Goal: Information Seeking & Learning: Check status

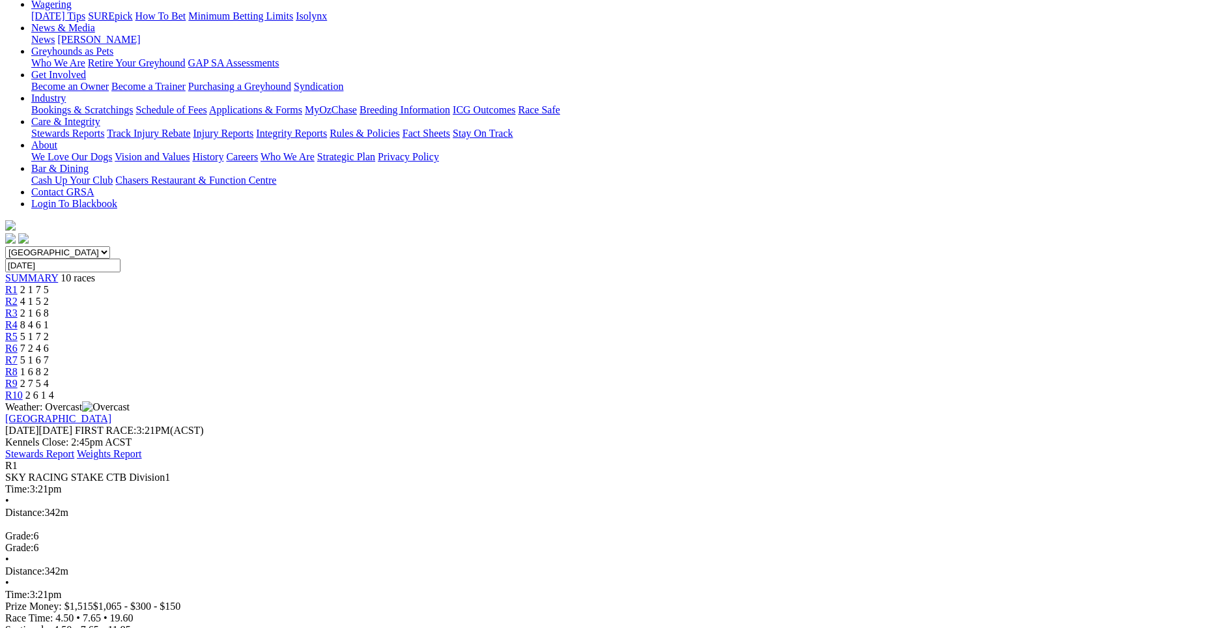
scroll to position [177, 0]
click at [49, 298] on span "4 1 5 2" at bounding box center [34, 303] width 29 height 11
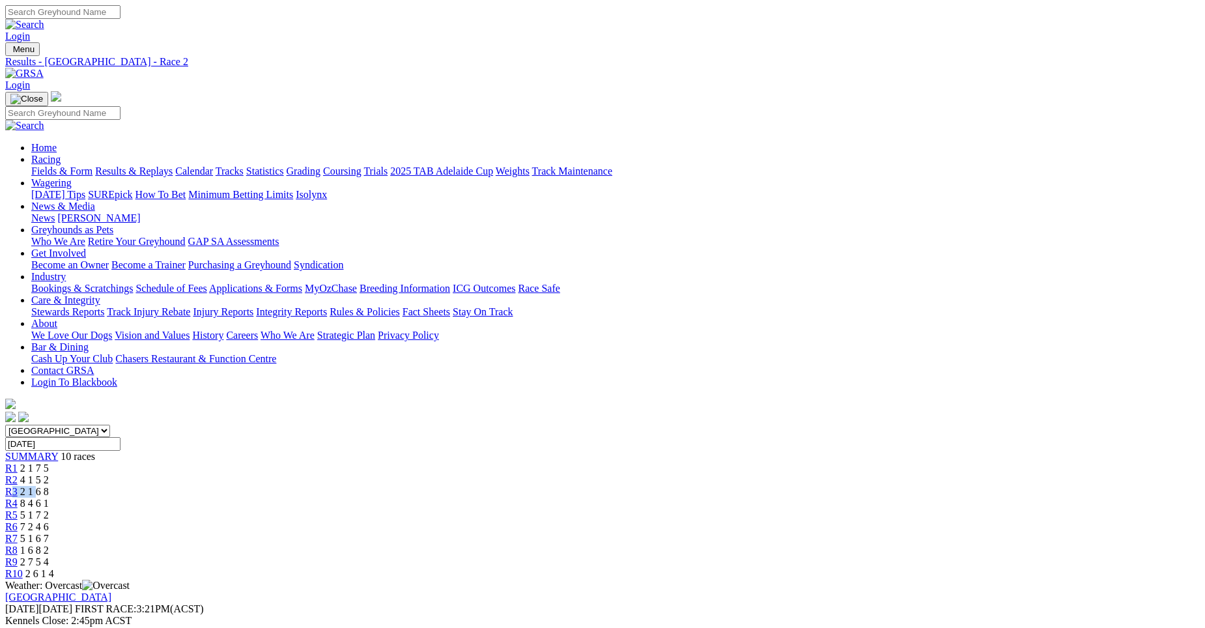
click at [471, 486] on div "R3 2 1 6 8" at bounding box center [602, 492] width 1195 height 12
click at [49, 486] on span "2 1 6 8" at bounding box center [34, 491] width 29 height 11
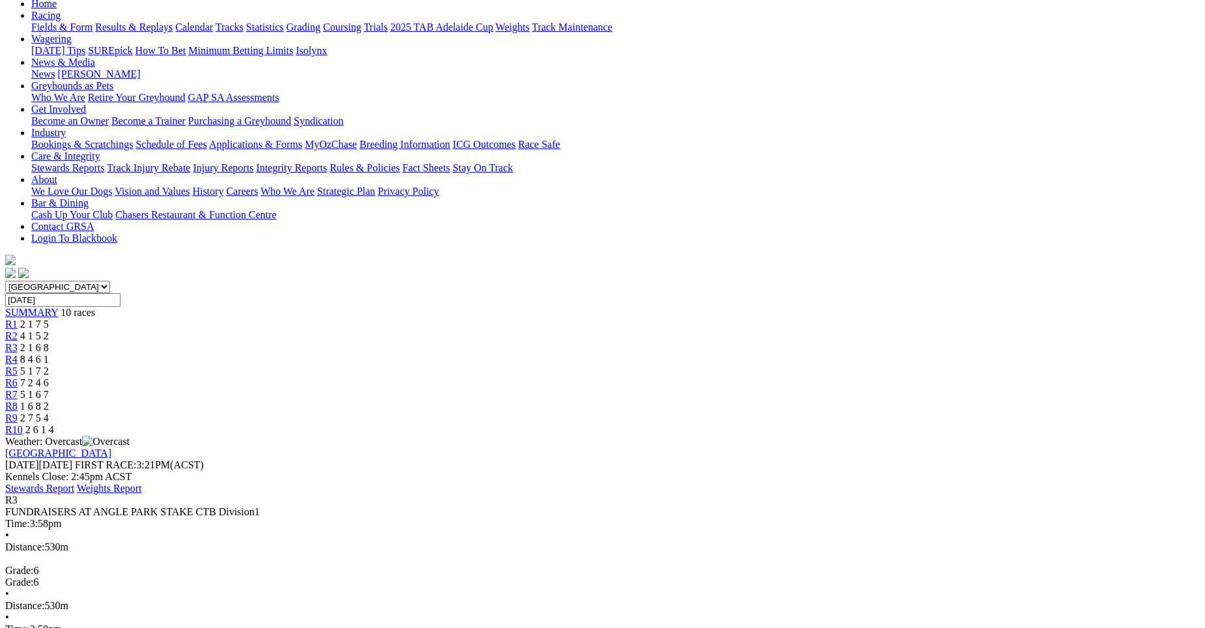
scroll to position [139, 0]
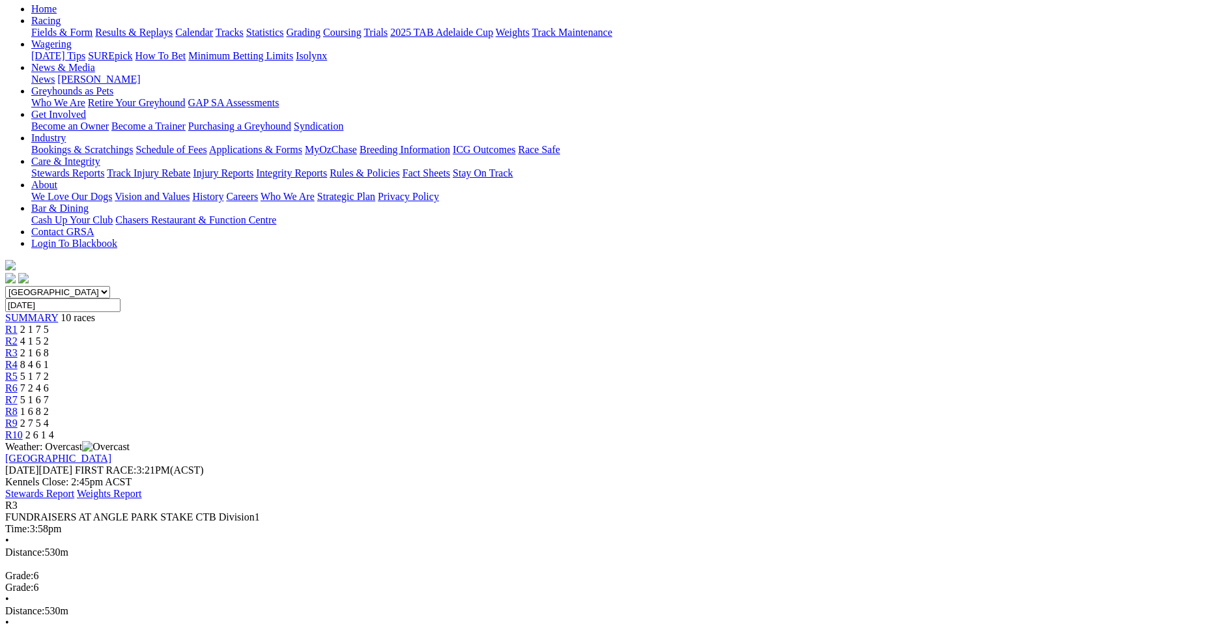
click at [49, 359] on span "8 4 6 1" at bounding box center [34, 364] width 29 height 11
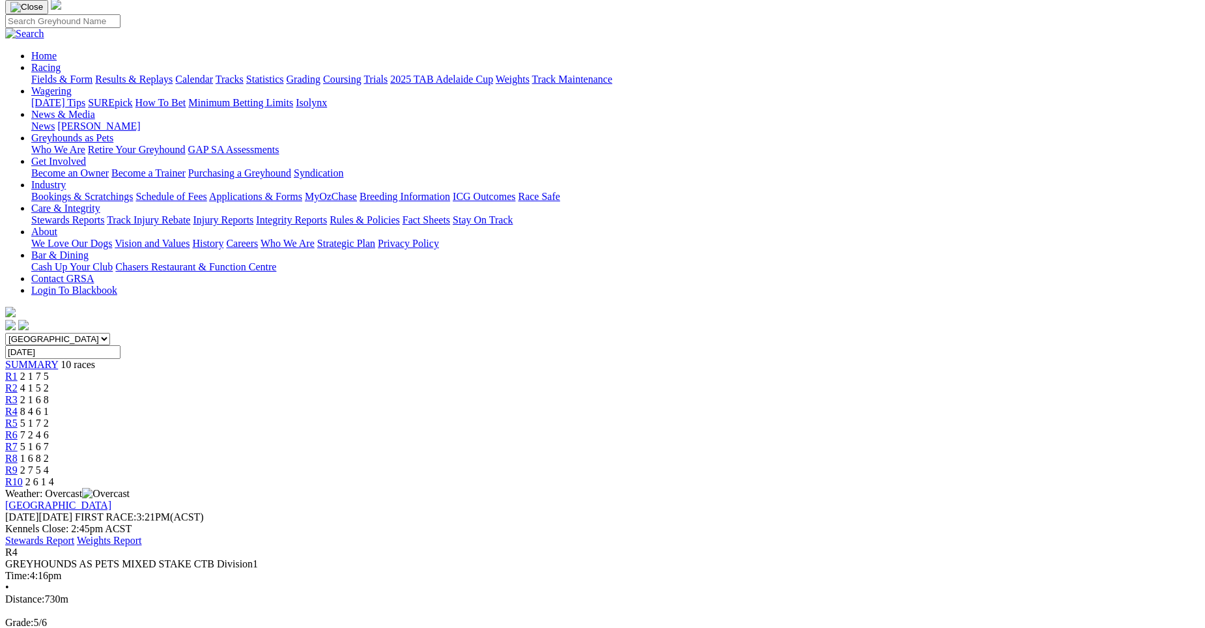
scroll to position [96, 0]
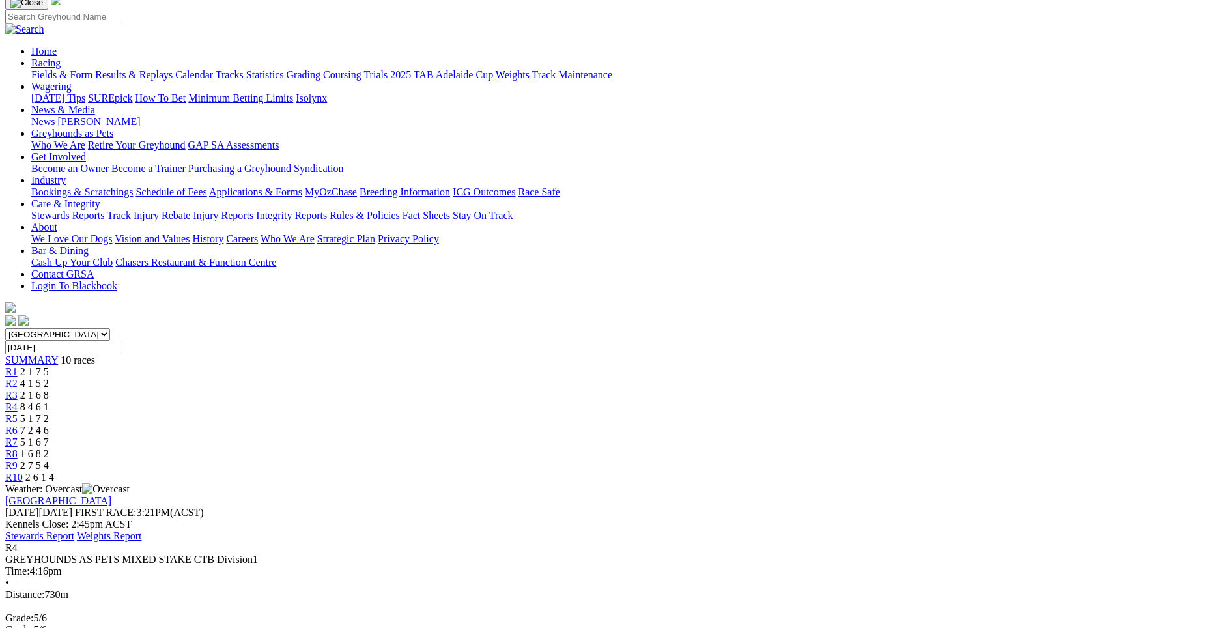
click at [18, 413] on span "R5" at bounding box center [11, 418] width 12 height 11
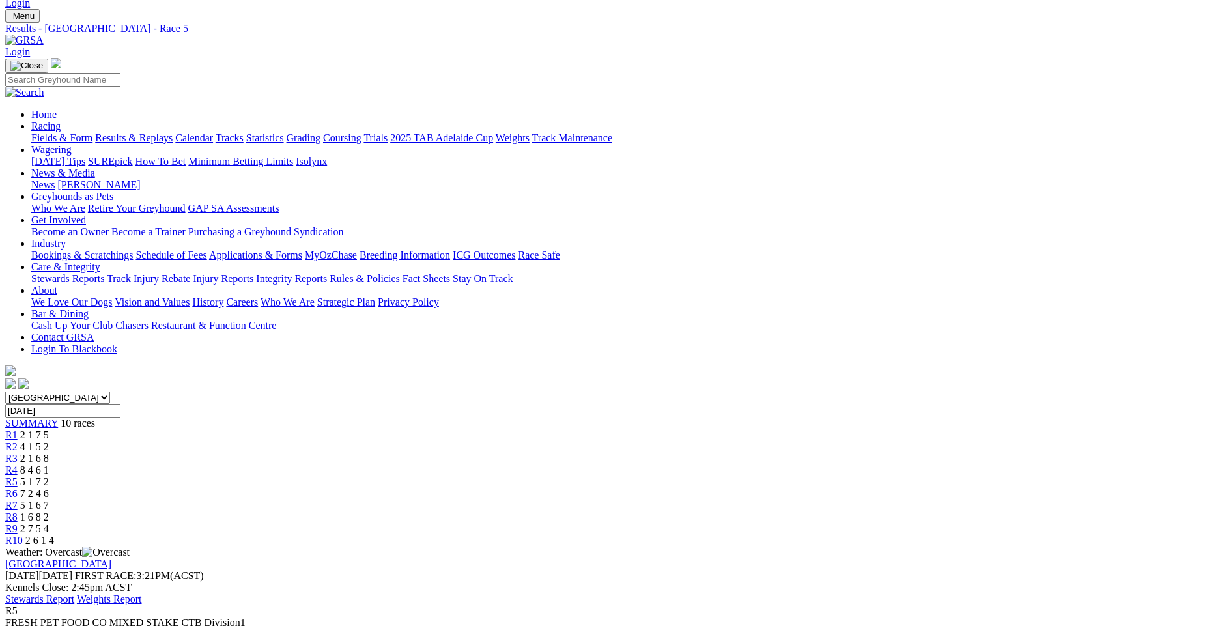
scroll to position [14, 0]
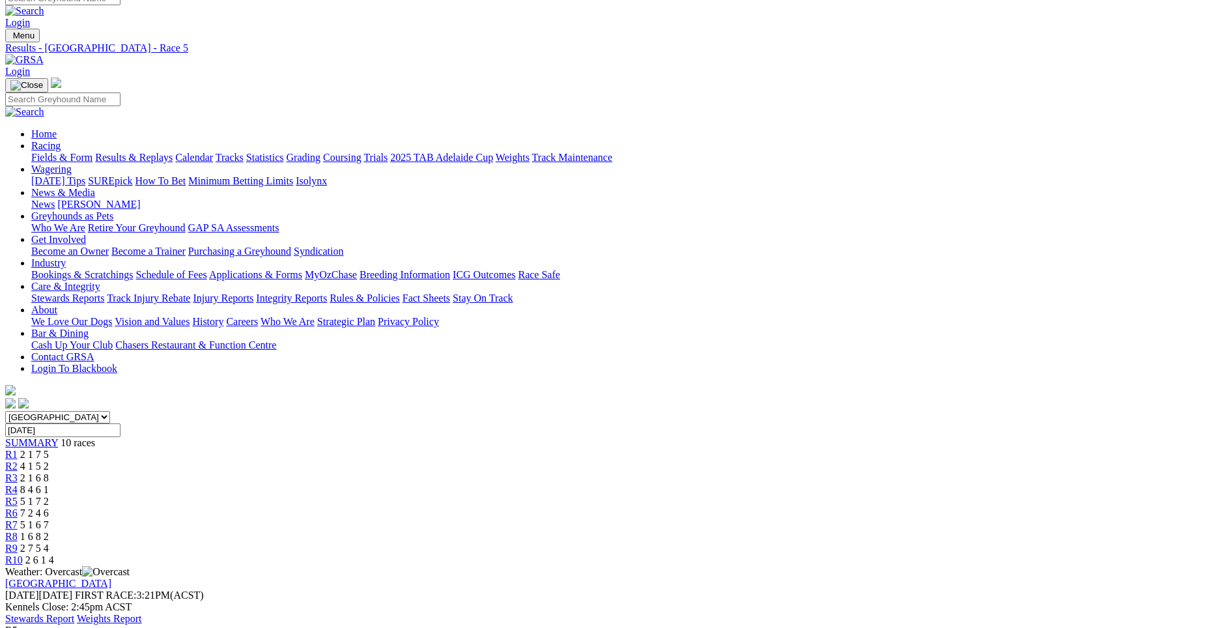
click at [49, 507] on span "7 2 4 6" at bounding box center [34, 512] width 29 height 11
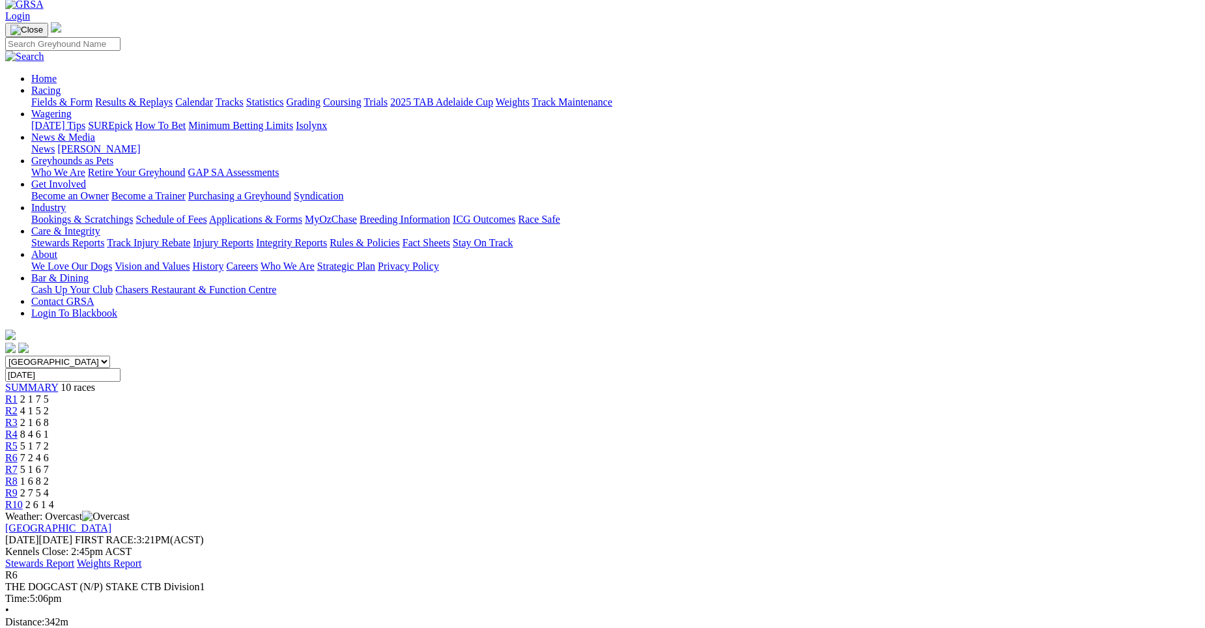
scroll to position [59, 0]
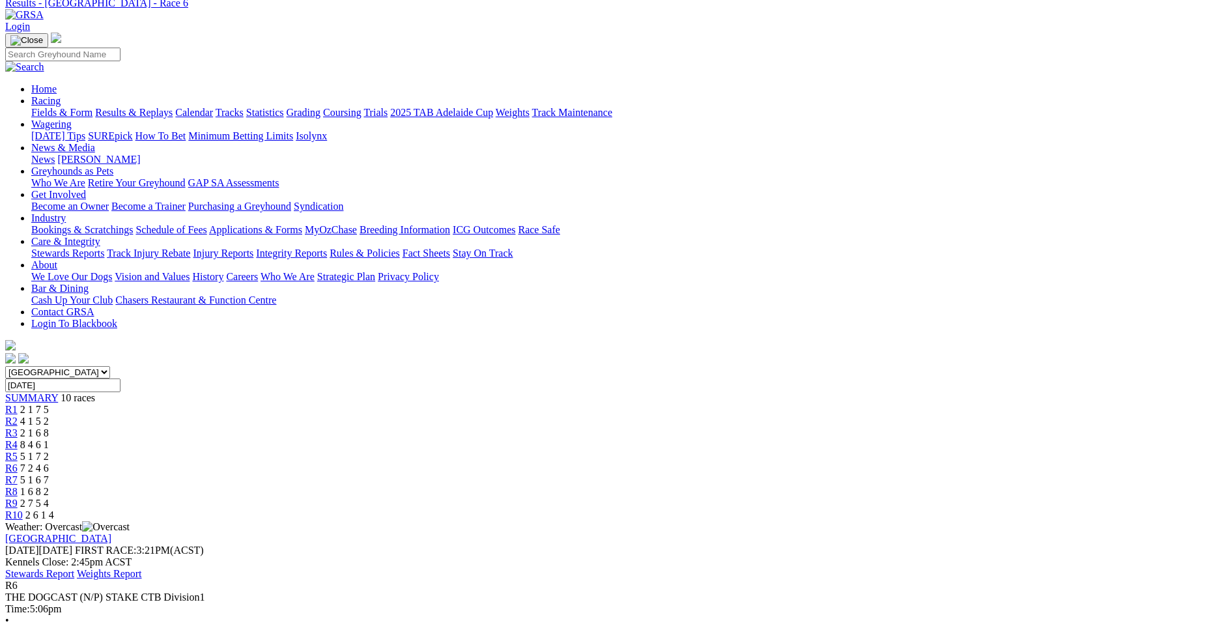
click at [49, 474] on span "5 1 6 7" at bounding box center [34, 479] width 29 height 11
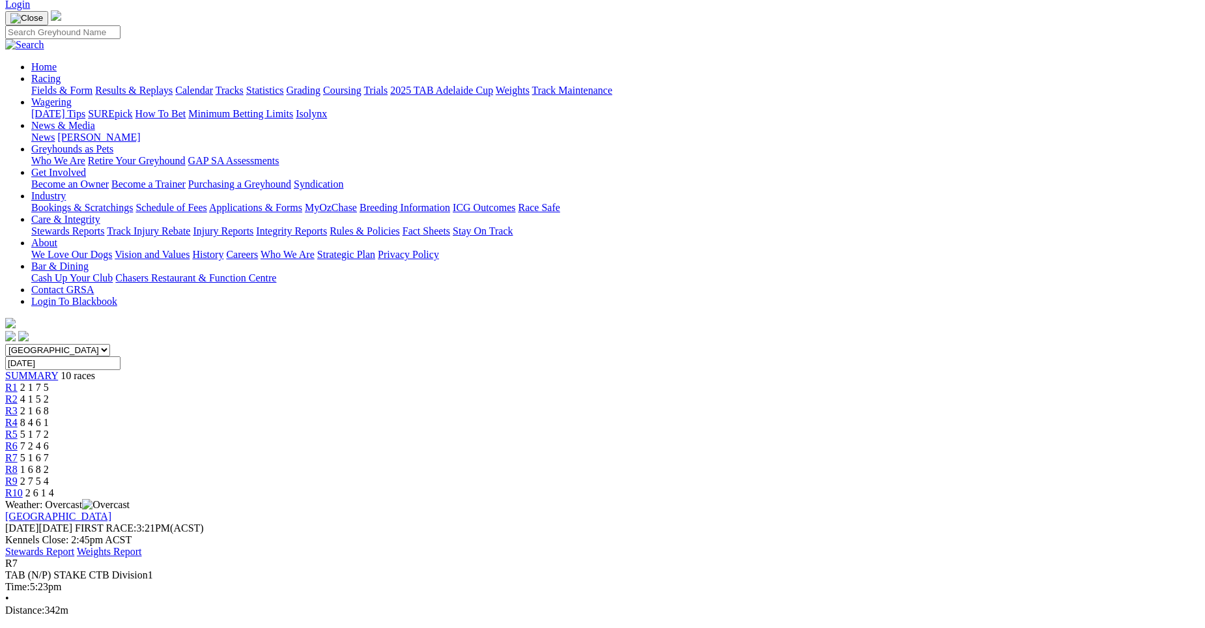
scroll to position [78, 0]
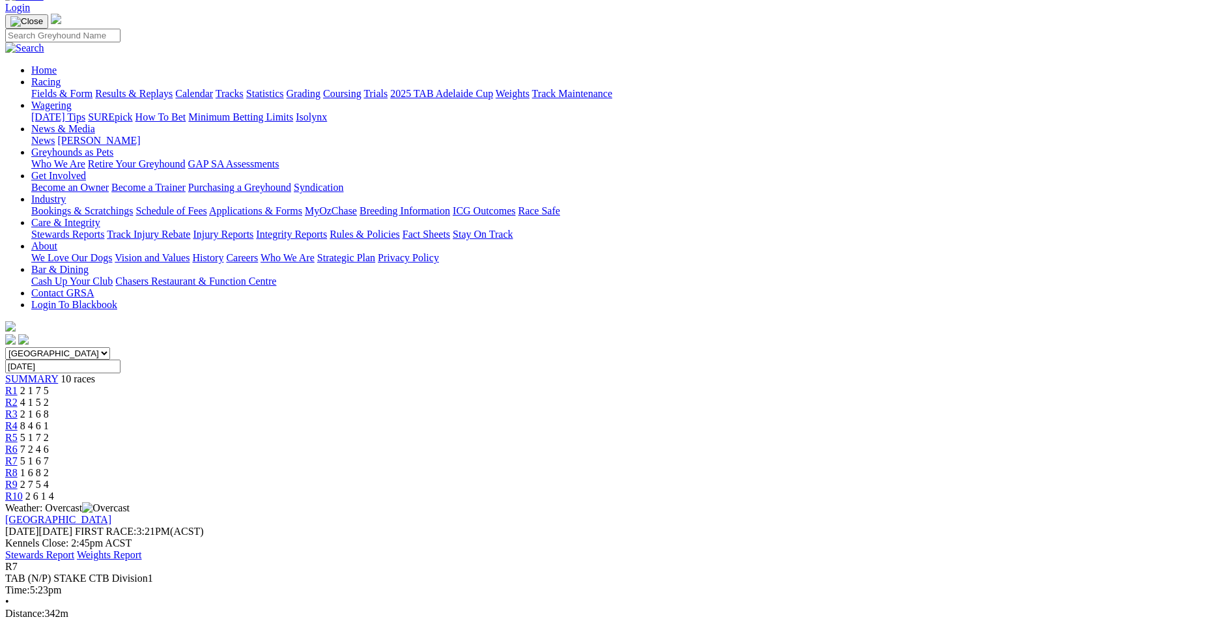
click at [827, 467] on div "R8 1 6 8 2" at bounding box center [602, 473] width 1195 height 12
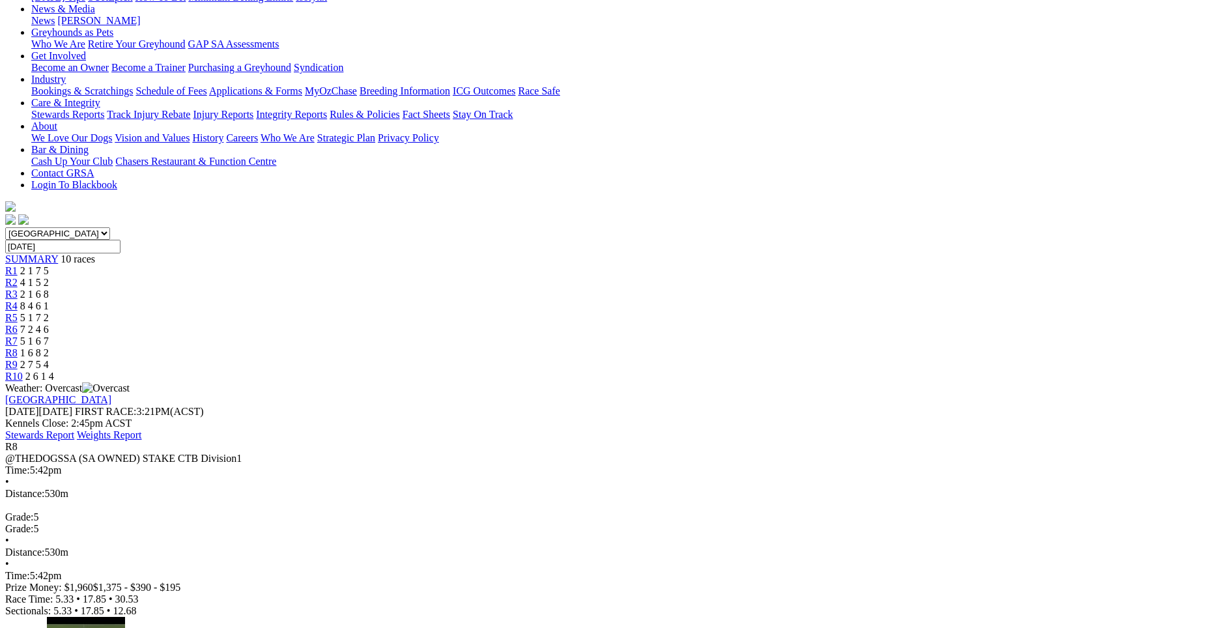
scroll to position [196, 0]
drag, startPoint x: 1214, startPoint y: 440, endPoint x: 1120, endPoint y: 491, distance: 106.7
click at [18, 360] on span "R9" at bounding box center [11, 365] width 12 height 11
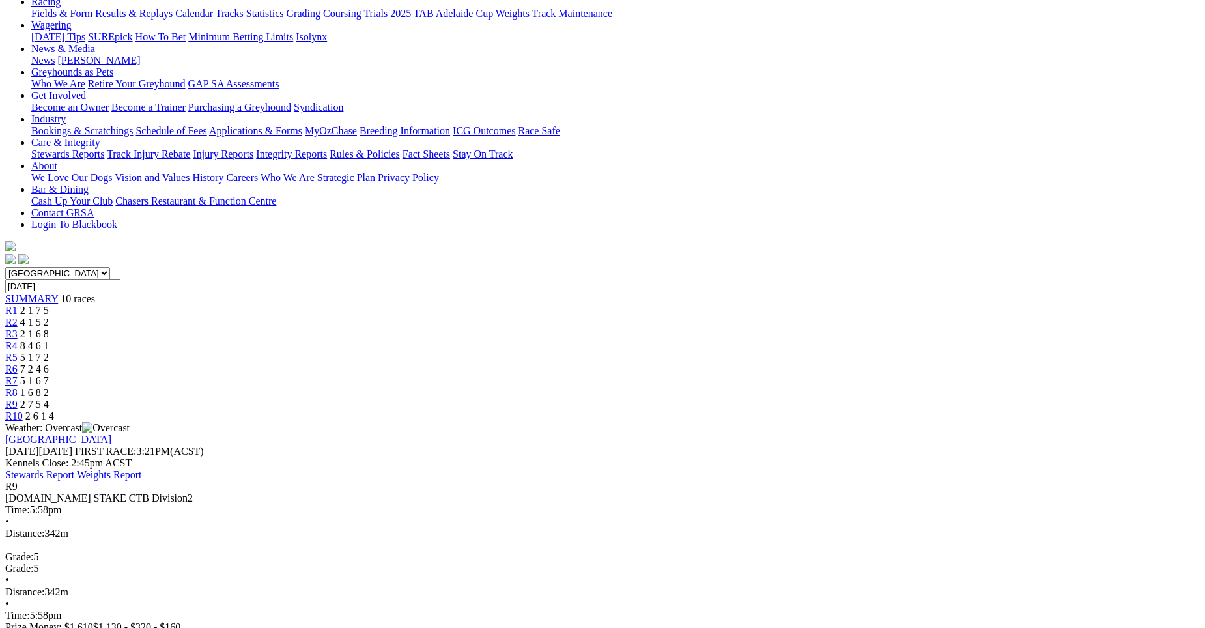
scroll to position [157, 0]
click at [23, 411] on span "R10" at bounding box center [14, 416] width 18 height 11
